Goal: Check status

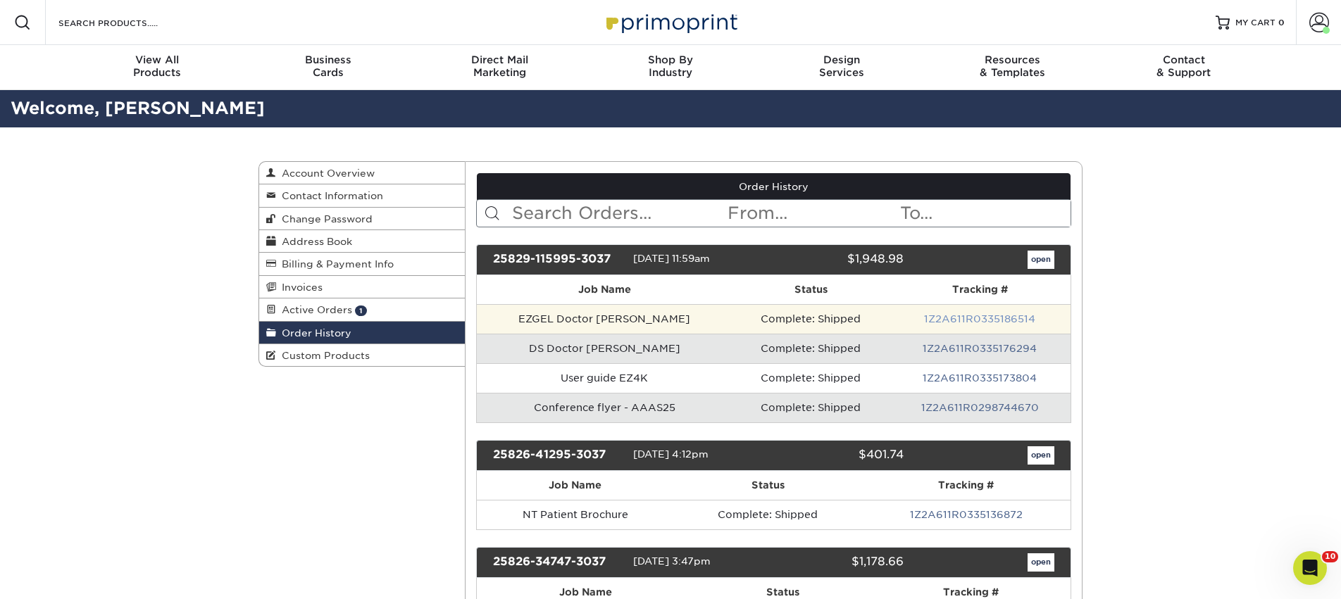
click at [986, 318] on link "1Z2A611R0335186514" at bounding box center [979, 318] width 111 height 11
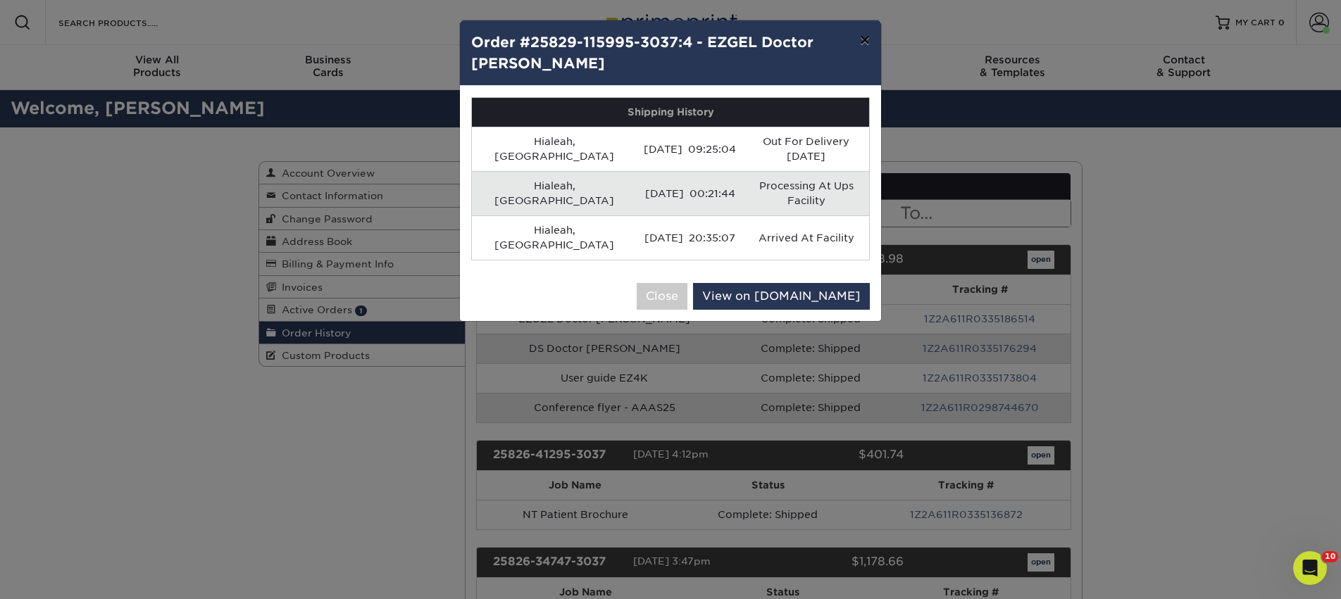
click at [861, 34] on button "×" at bounding box center [865, 39] width 32 height 39
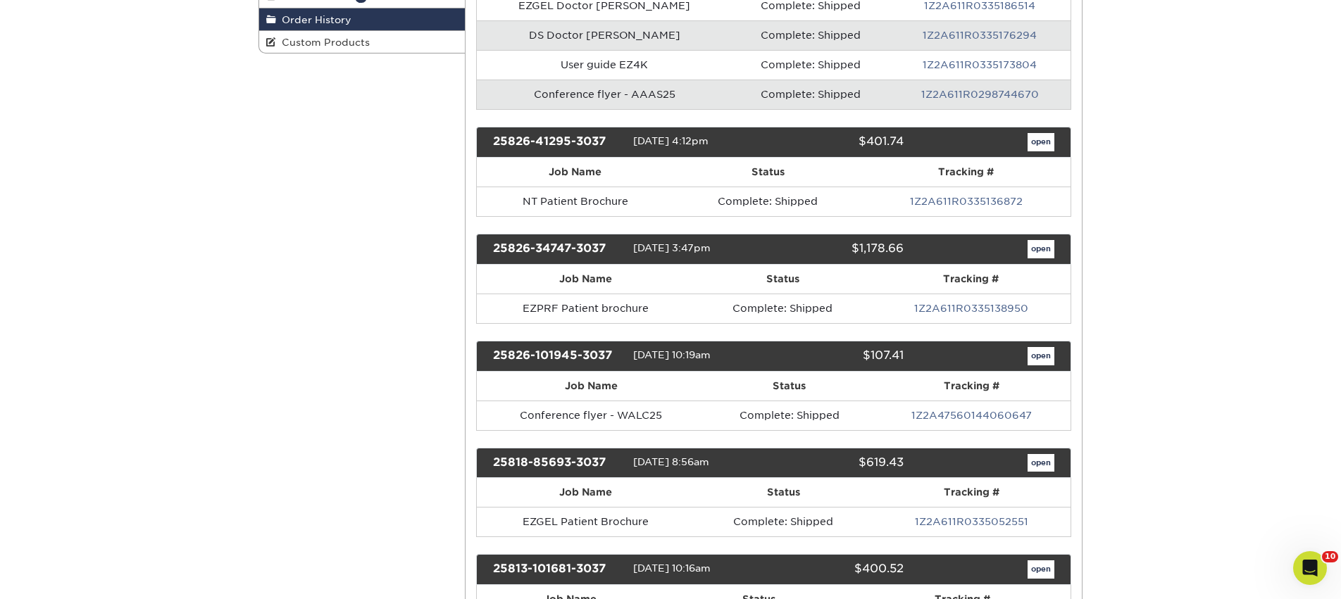
scroll to position [318, 0]
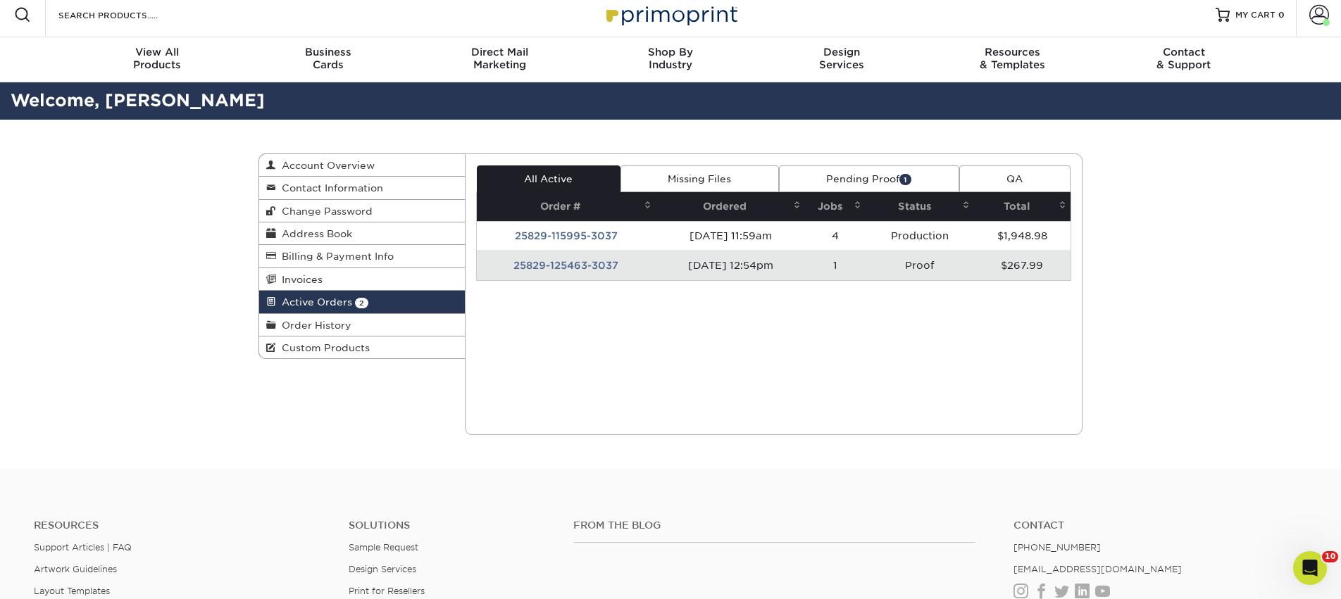
click at [898, 270] on td "Proof" at bounding box center [919, 266] width 108 height 30
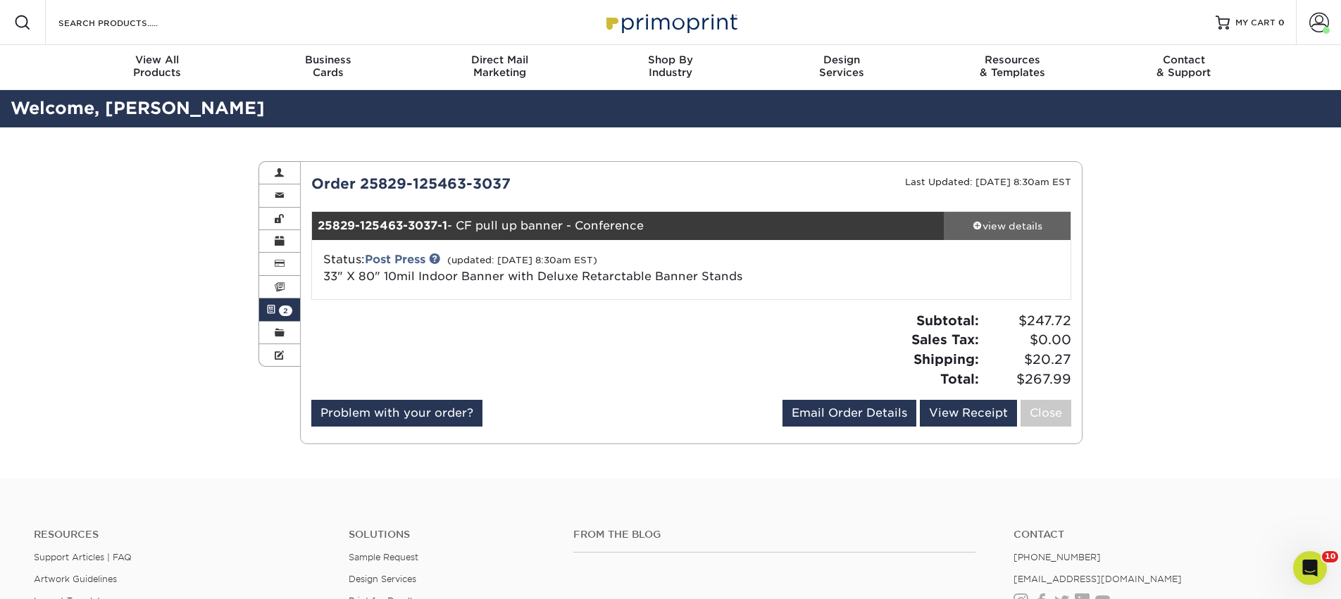
click at [995, 223] on div "view details" at bounding box center [1007, 226] width 127 height 14
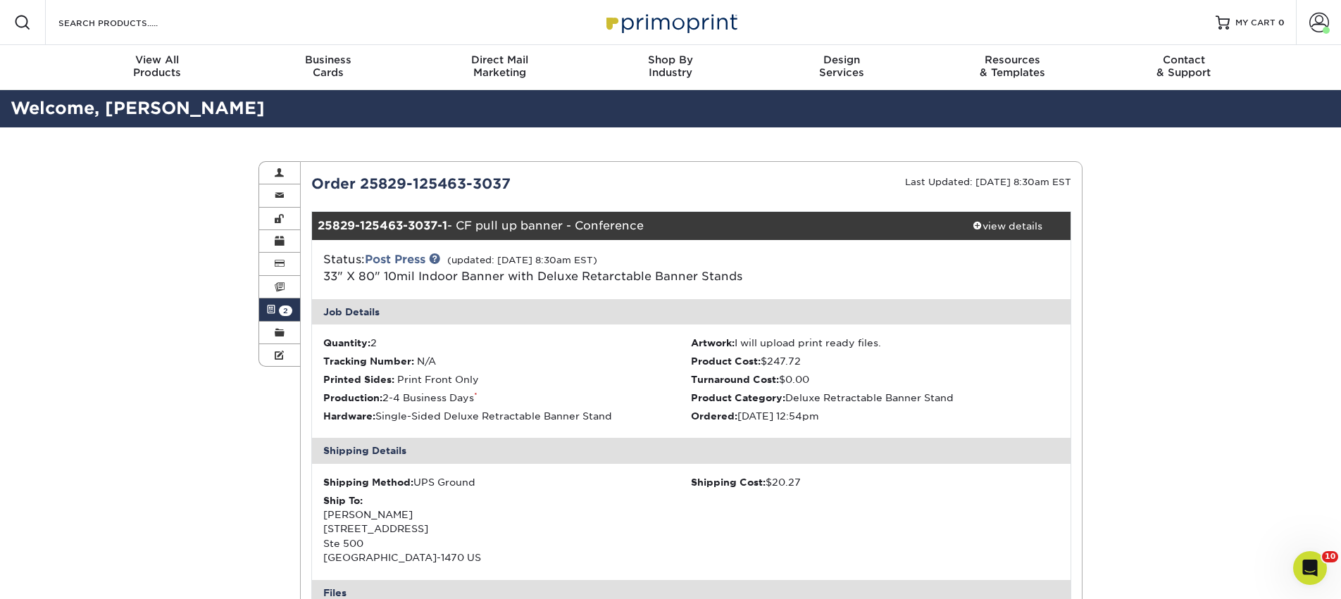
click at [275, 312] on span at bounding box center [271, 309] width 10 height 11
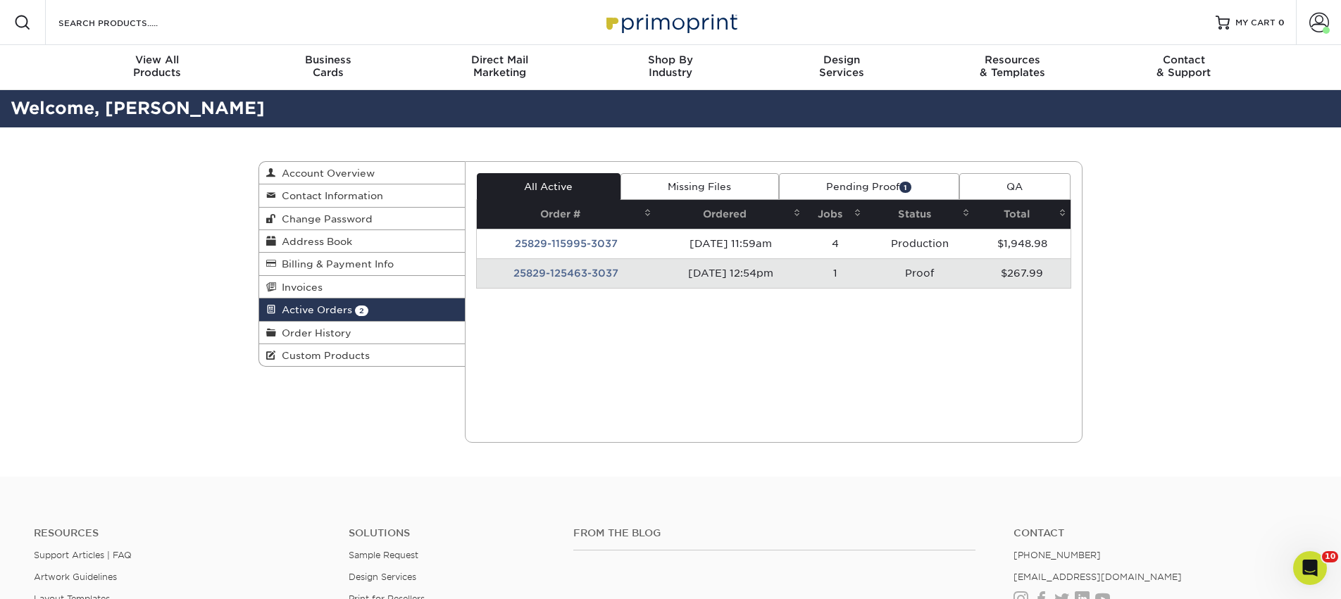
click at [564, 270] on td "25829-125463-3037" at bounding box center [567, 273] width 180 height 30
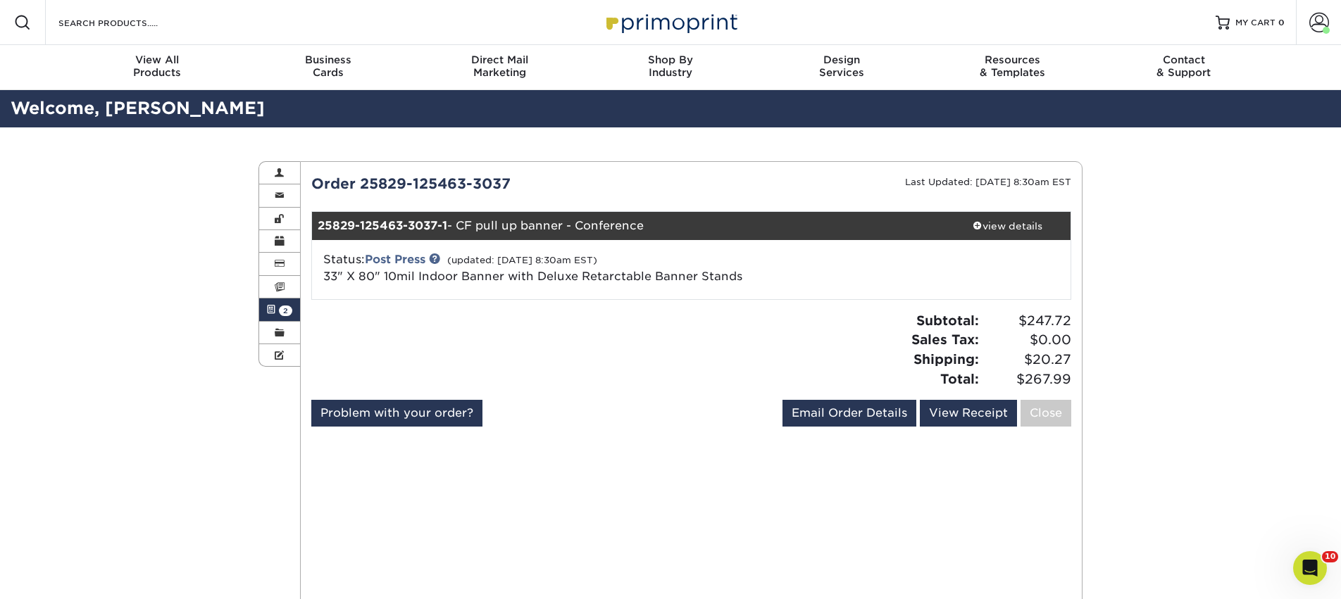
click at [1051, 183] on small "Last Updated: [DATE] 8:30am EST" at bounding box center [988, 182] width 166 height 11
click at [548, 277] on span "33" X 80" 10mil Indoor Banner with Deluxe Retarctable Banner Stands" at bounding box center [532, 276] width 419 height 13
click at [418, 261] on link "Post Press" at bounding box center [395, 259] width 61 height 13
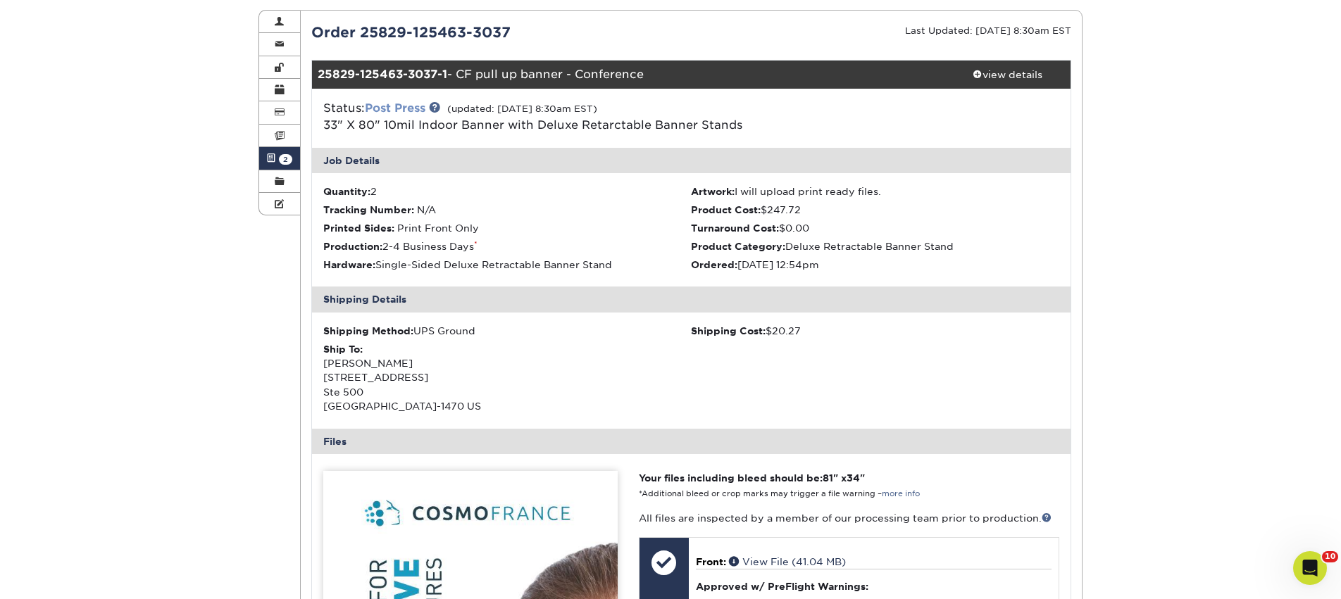
scroll to position [151, 0]
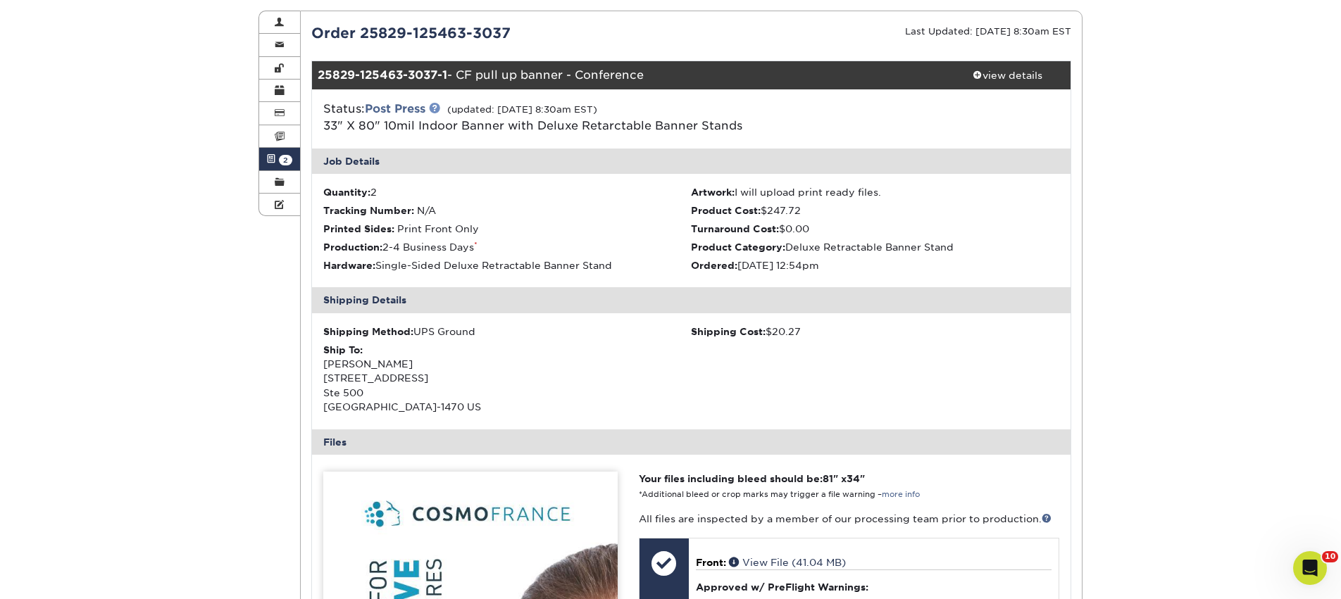
click at [438, 111] on link at bounding box center [434, 107] width 11 height 11
